Goal: Check status: Check status

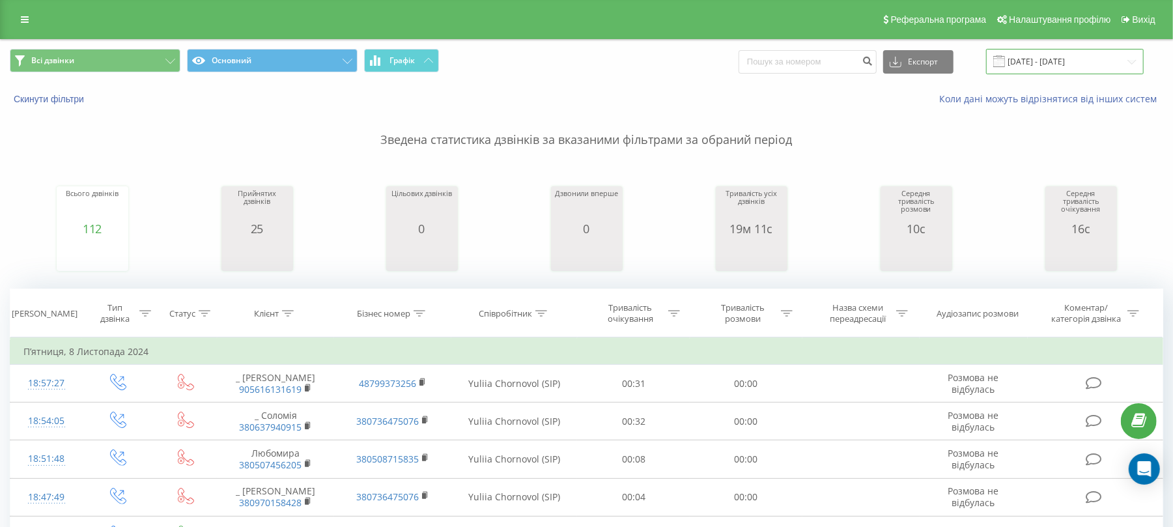
click at [1039, 59] on input "07.11.2024 - 07.11.2024" at bounding box center [1065, 61] width 158 height 25
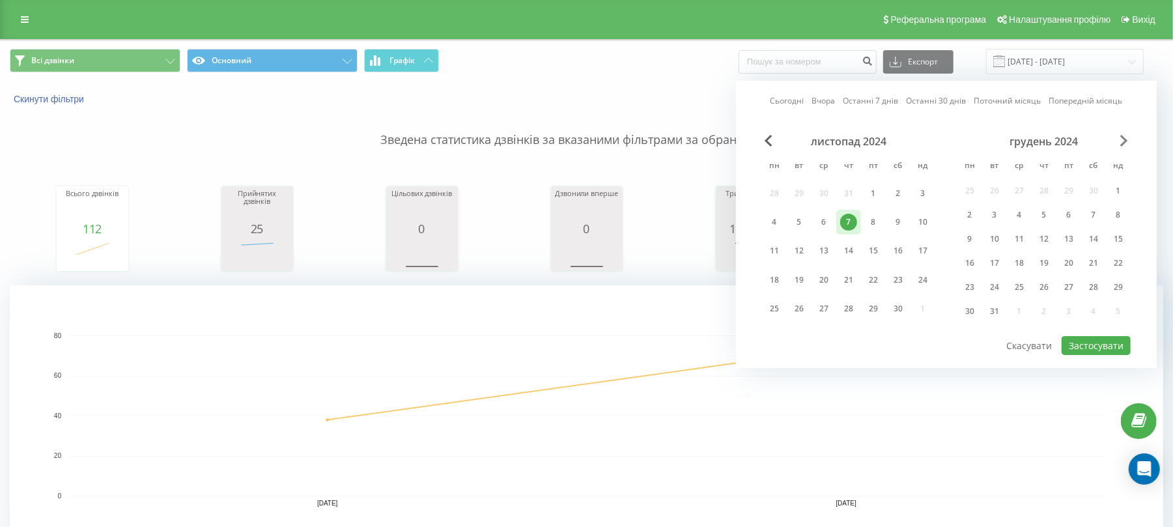
click at [1126, 138] on span "Next Month" at bounding box center [1124, 141] width 8 height 12
click at [1118, 143] on div "січень 2025" at bounding box center [1043, 141] width 173 height 13
click at [1121, 139] on span "Next Month" at bounding box center [1124, 141] width 8 height 12
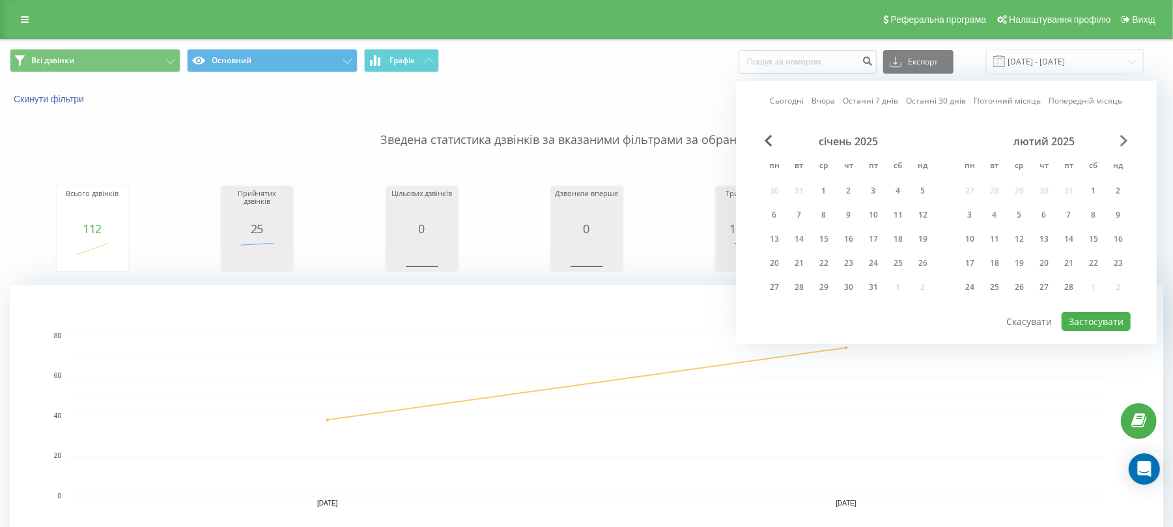
click at [1121, 138] on span "Next Month" at bounding box center [1124, 141] width 8 height 12
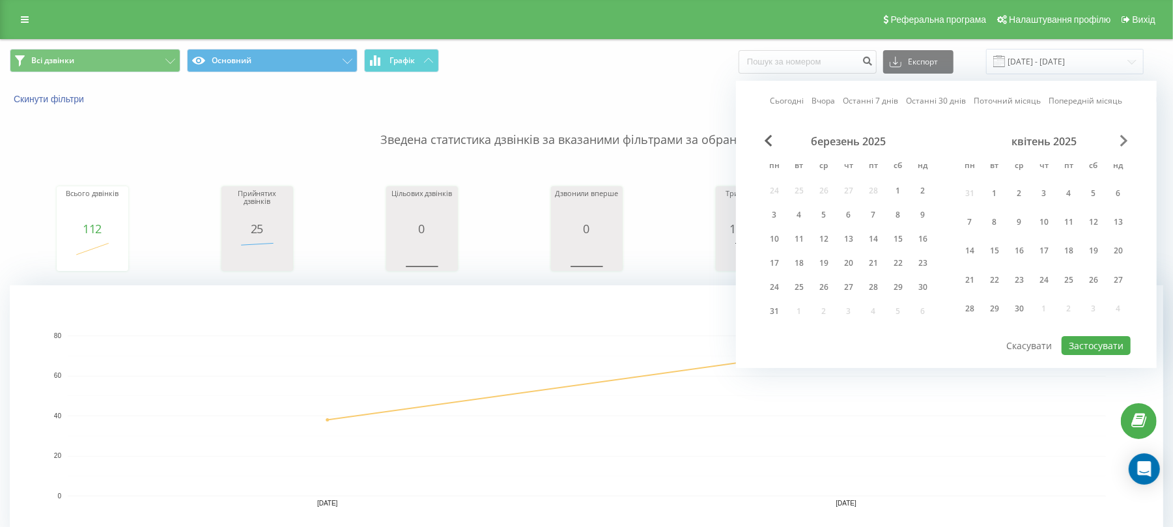
click at [1121, 138] on span "Next Month" at bounding box center [1124, 141] width 8 height 12
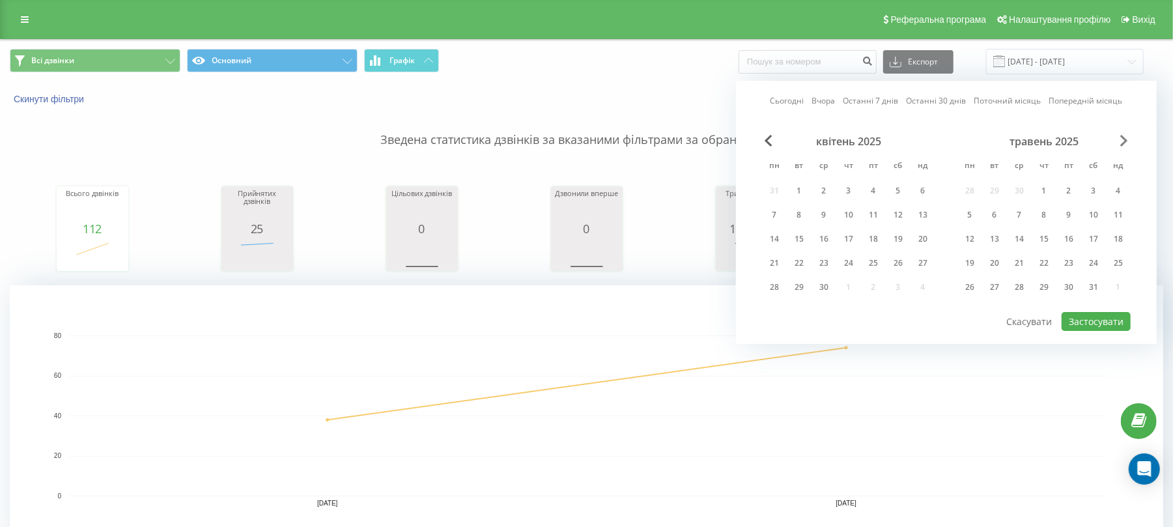
click at [1121, 138] on span "Next Month" at bounding box center [1124, 141] width 8 height 12
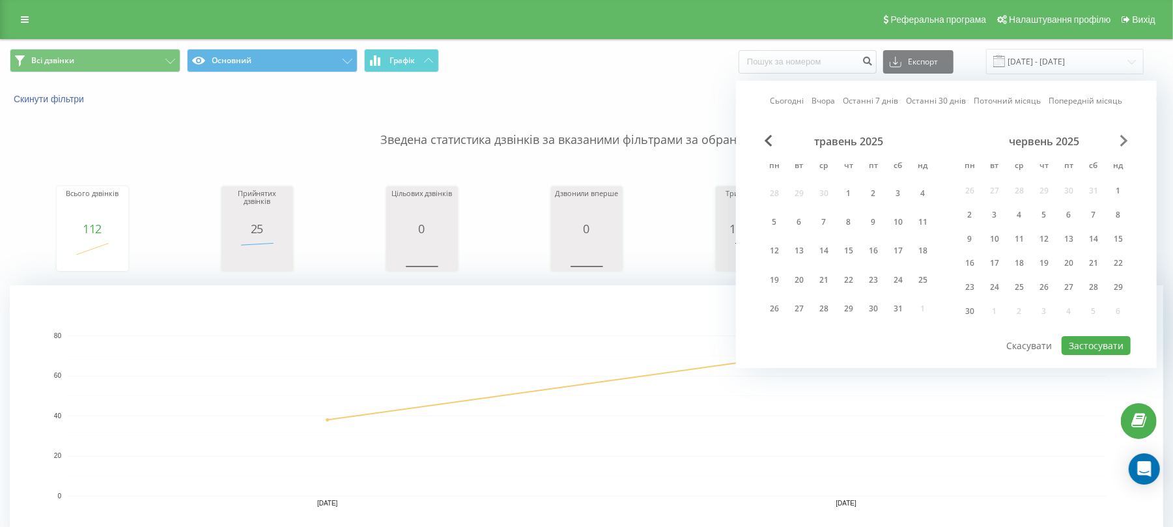
click at [1120, 138] on span "Next Month" at bounding box center [1124, 141] width 8 height 12
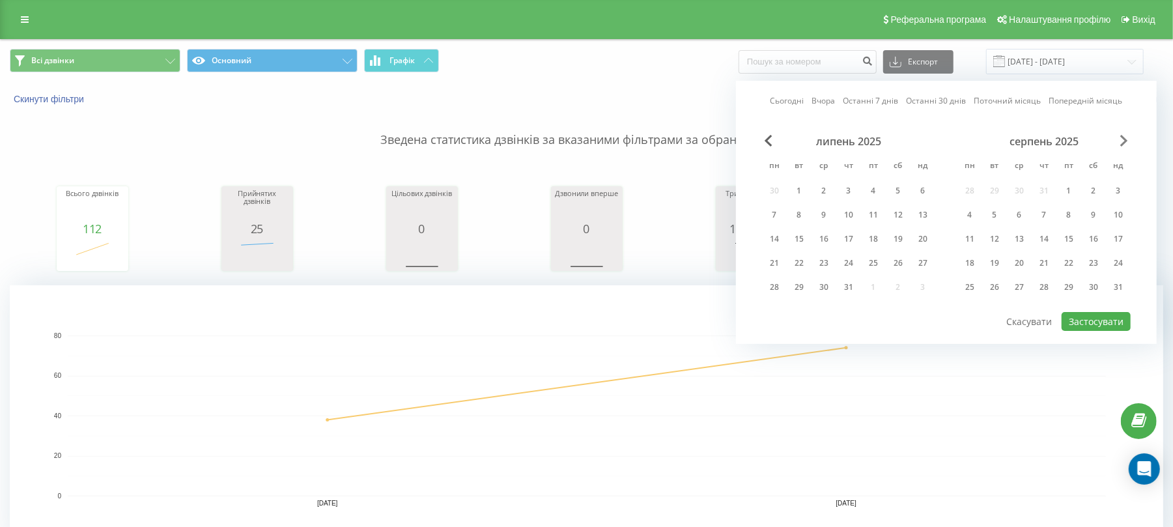
click at [1120, 138] on span "Next Month" at bounding box center [1124, 141] width 8 height 12
click at [1111, 235] on div "21" at bounding box center [1118, 239] width 17 height 17
drag, startPoint x: 1104, startPoint y: 326, endPoint x: 1017, endPoint y: 339, distance: 88.8
click at [1103, 326] on button "Застосувати" at bounding box center [1095, 321] width 69 height 19
type input "[DATE] - [DATE]"
